Goal: Transaction & Acquisition: Purchase product/service

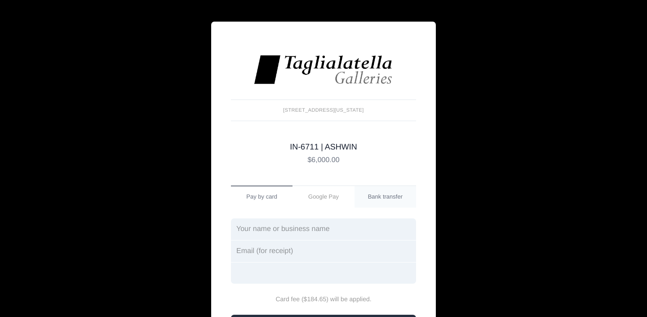
click at [377, 193] on link "Bank transfer" at bounding box center [386, 197] width 62 height 22
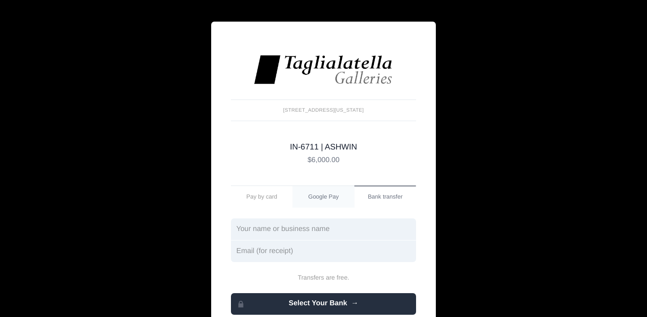
click at [323, 200] on link "Google Pay" at bounding box center [324, 197] width 62 height 22
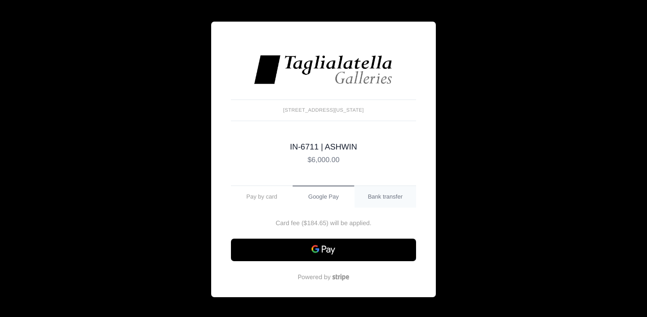
click at [367, 199] on link "Bank transfer" at bounding box center [386, 197] width 62 height 22
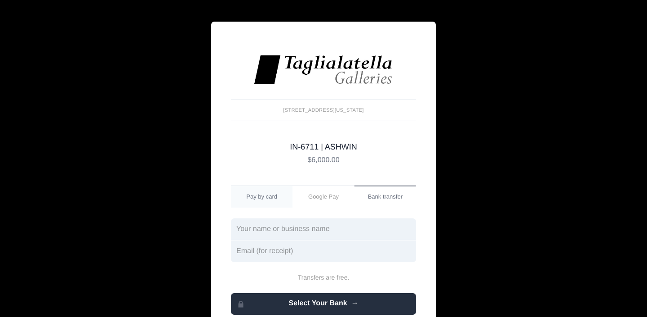
click at [254, 196] on link "Pay by card" at bounding box center [262, 197] width 62 height 22
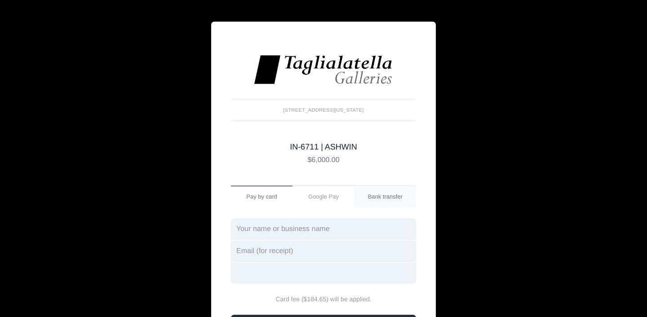
click at [384, 194] on link "Bank transfer" at bounding box center [386, 197] width 62 height 22
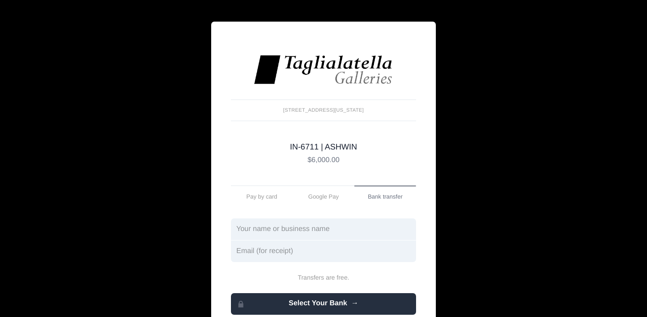
scroll to position [24, 0]
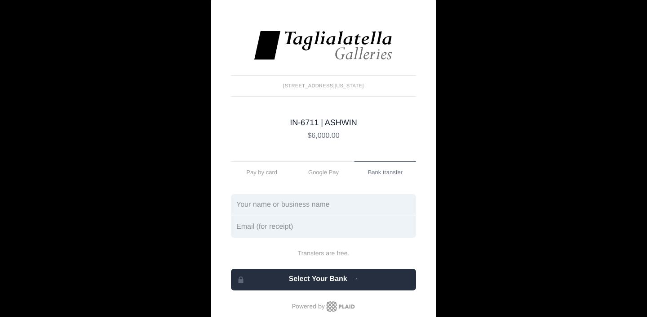
click at [312, 207] on input "text" at bounding box center [323, 205] width 185 height 22
type input "[PERSON_NAME]"
click at [248, 230] on input "email" at bounding box center [323, 227] width 185 height 22
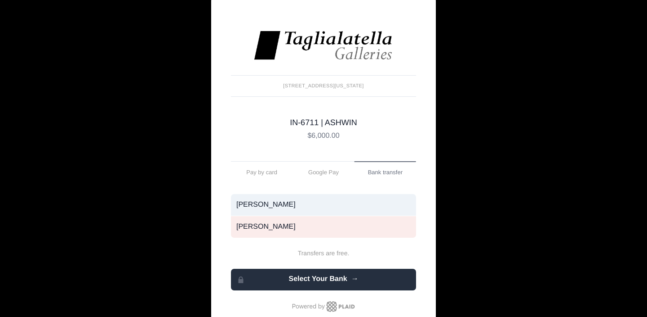
type input "[PERSON_NAME][EMAIL_ADDRESS][DOMAIN_NAME]"
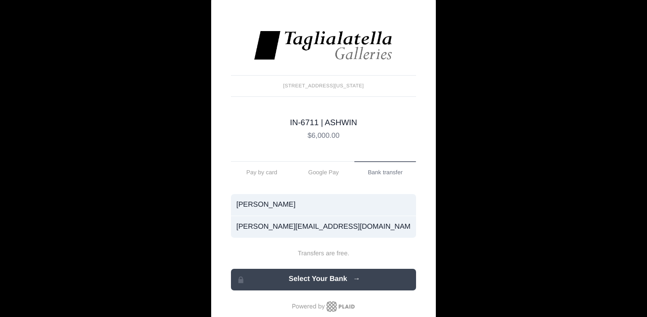
click at [317, 280] on link "Select Your Bank" at bounding box center [323, 279] width 185 height 22
